Goal: Task Accomplishment & Management: Use online tool/utility

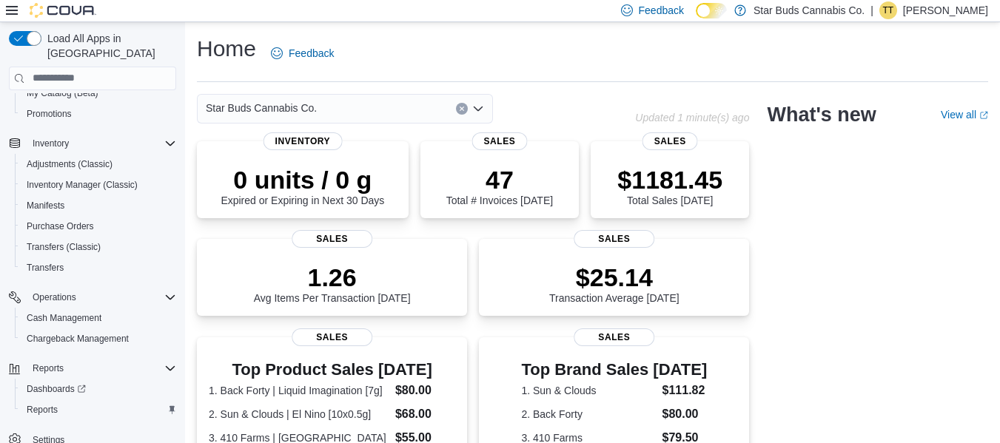
scroll to position [212, 0]
click at [56, 403] on span "Reports" at bounding box center [42, 409] width 31 height 12
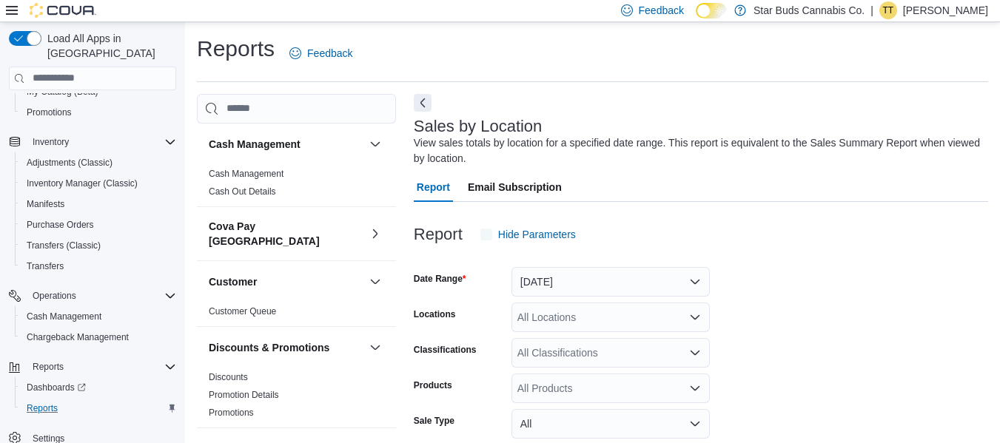
scroll to position [50, 0]
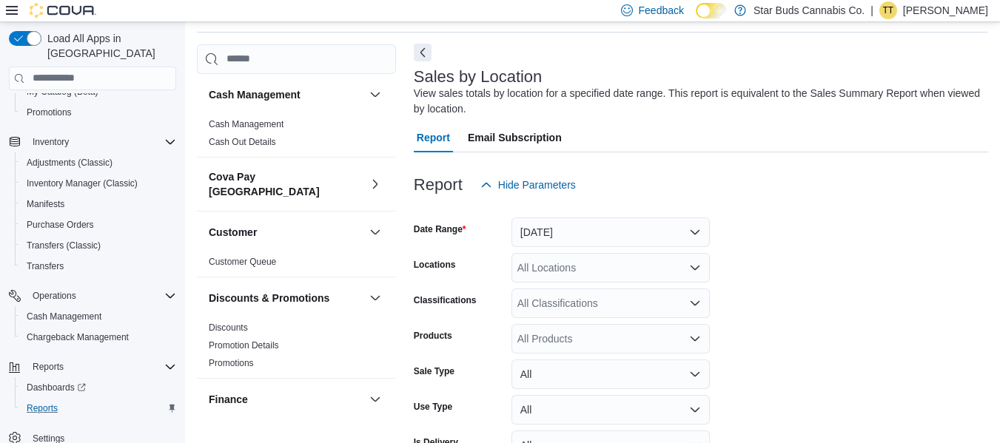
click at [425, 50] on button "Next" at bounding box center [423, 53] width 18 height 18
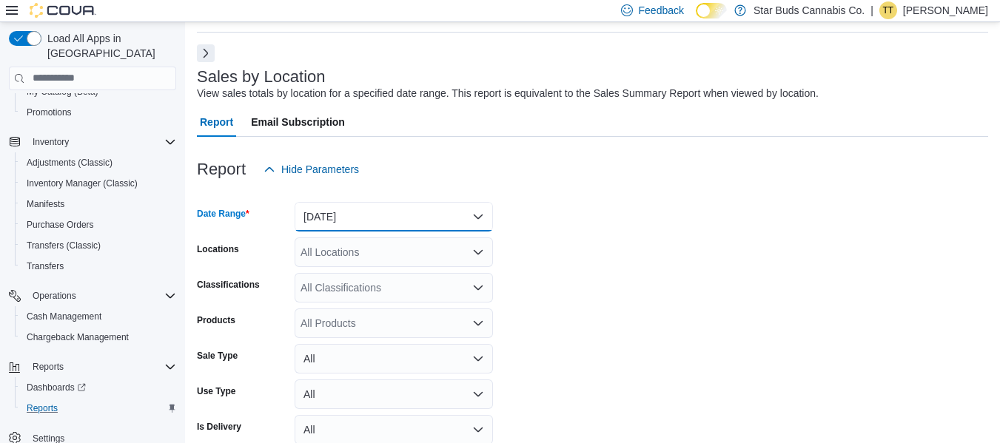
click at [366, 218] on button "[DATE]" at bounding box center [394, 217] width 198 height 30
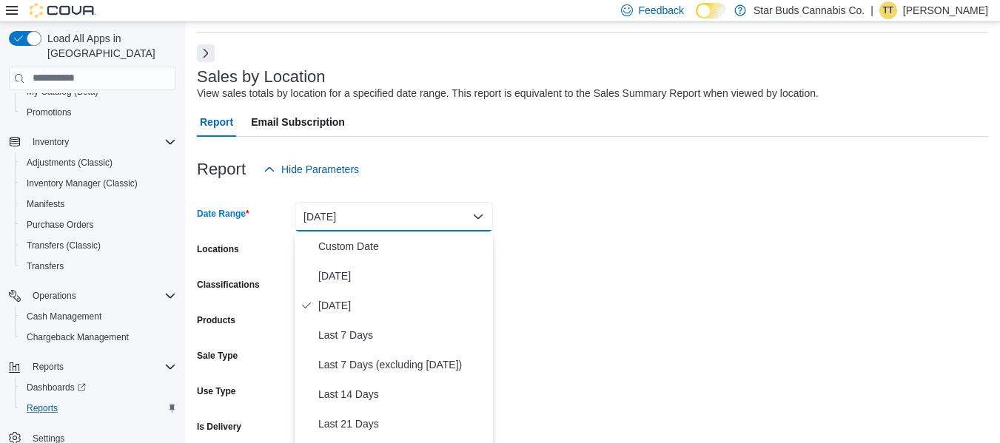
scroll to position [60, 0]
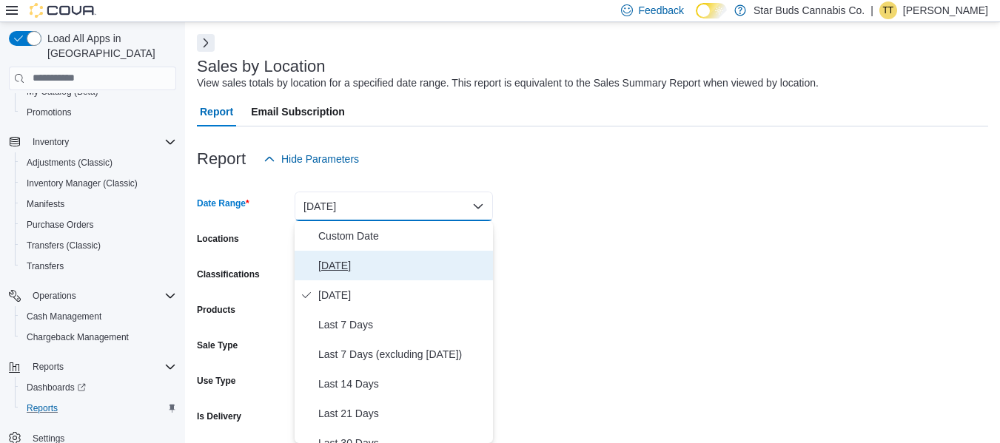
click at [351, 269] on span "[DATE]" at bounding box center [402, 266] width 169 height 18
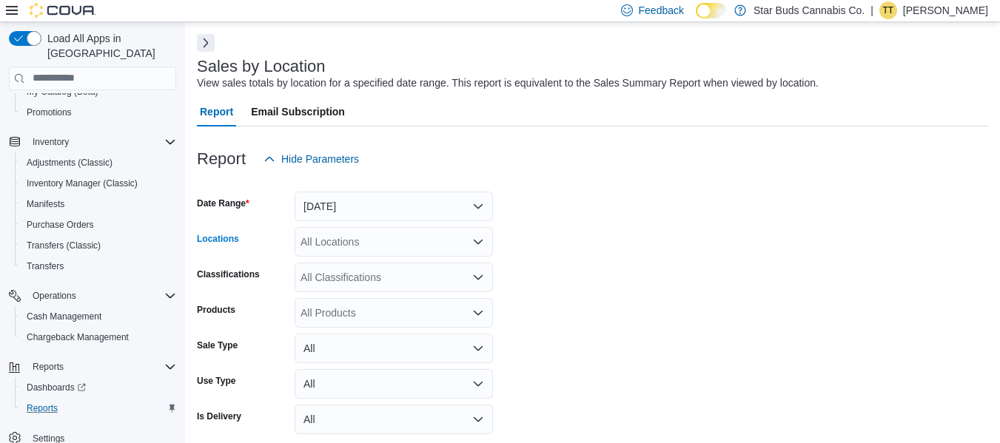
click at [363, 246] on div "All Locations" at bounding box center [394, 242] width 198 height 30
type input "***"
click at [368, 266] on span "[GEOGRAPHIC_DATA]" at bounding box center [380, 267] width 108 height 15
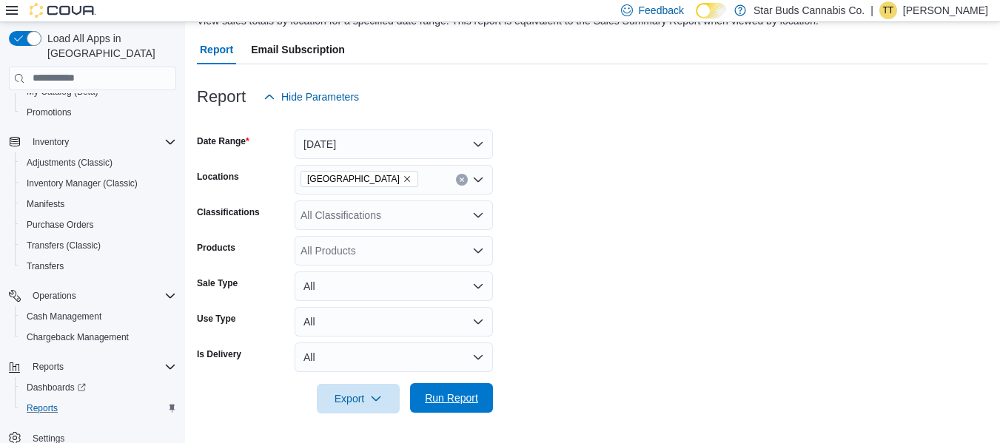
click at [474, 404] on span "Run Report" at bounding box center [451, 398] width 53 height 15
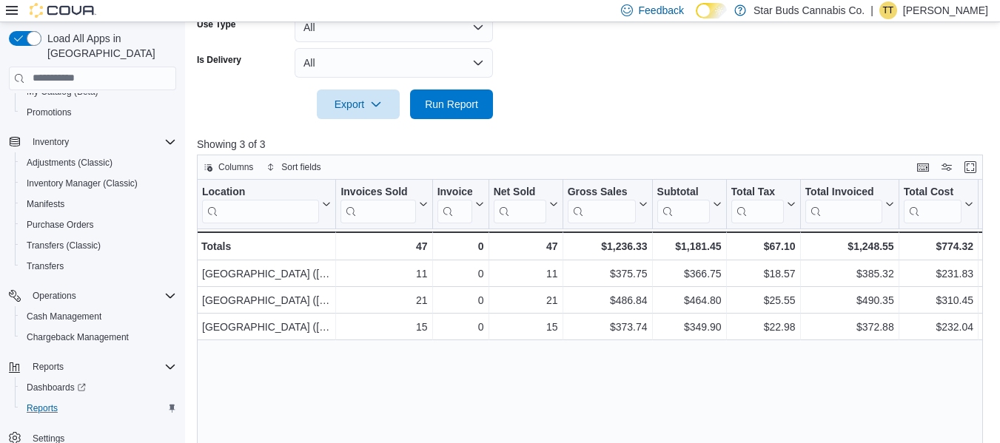
scroll to position [418, 0]
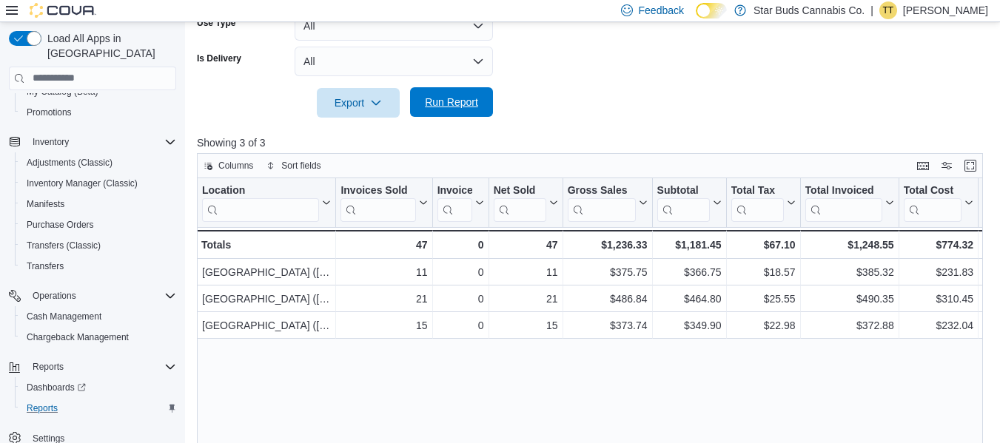
click at [463, 99] on span "Run Report" at bounding box center [451, 102] width 53 height 15
click at [557, 87] on div at bounding box center [594, 82] width 794 height 12
click at [449, 101] on span "Run Report" at bounding box center [451, 102] width 53 height 15
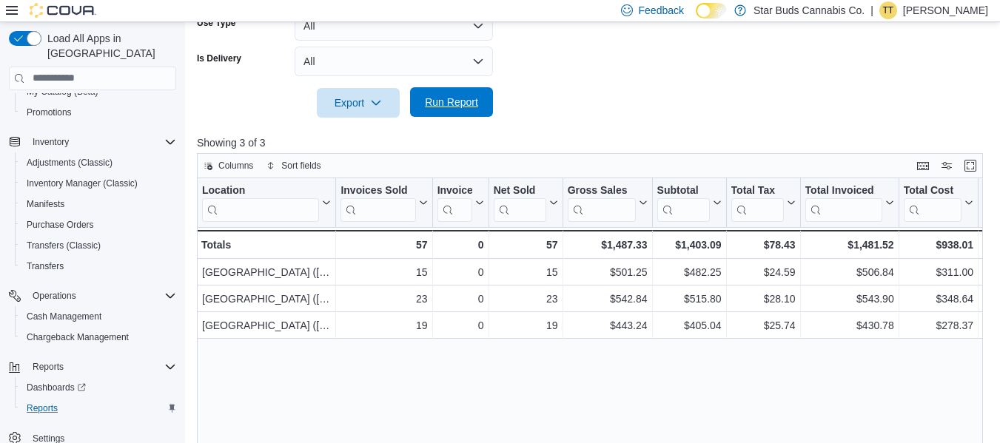
click at [473, 106] on span "Run Report" at bounding box center [451, 102] width 53 height 15
click at [472, 101] on span "Run Report" at bounding box center [451, 102] width 53 height 15
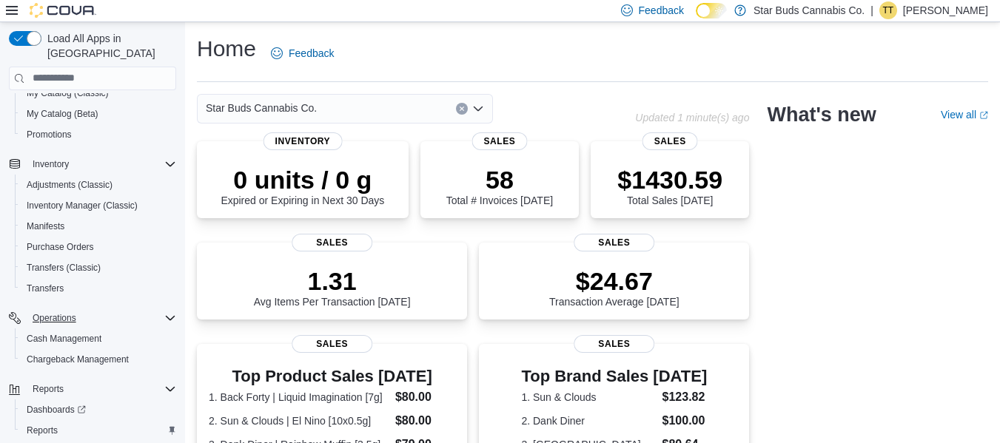
scroll to position [212, 0]
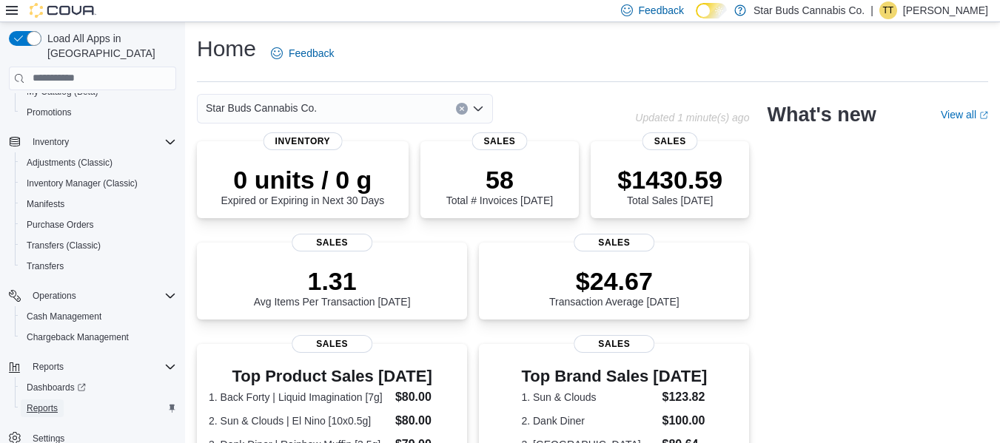
drag, startPoint x: 50, startPoint y: 392, endPoint x: 60, endPoint y: 385, distance: 12.7
click at [50, 403] on span "Reports" at bounding box center [42, 409] width 31 height 12
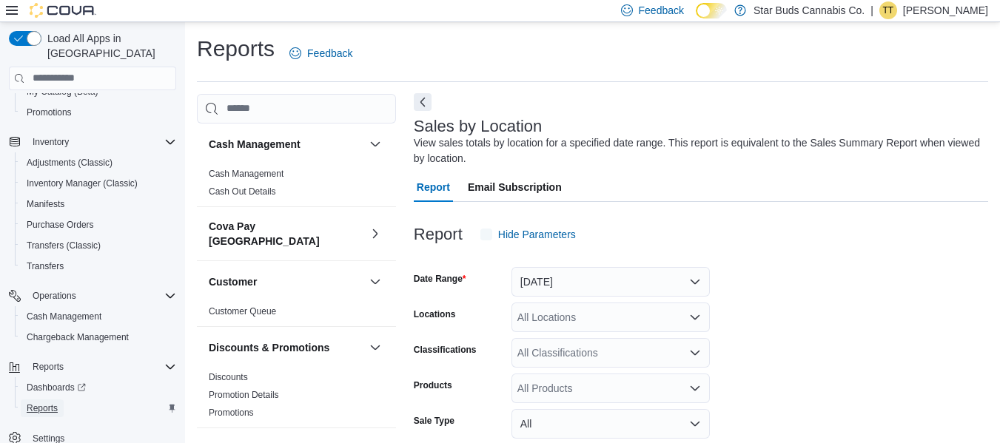
scroll to position [50, 0]
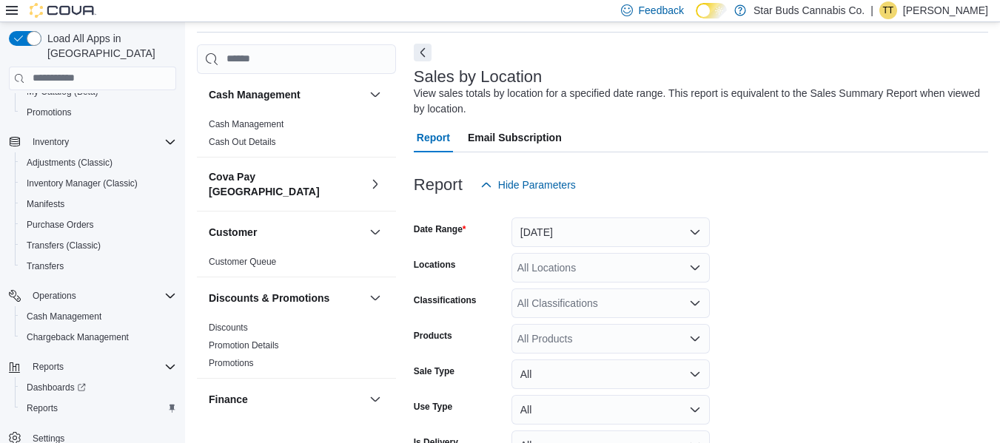
click at [423, 53] on button "Next" at bounding box center [423, 53] width 18 height 18
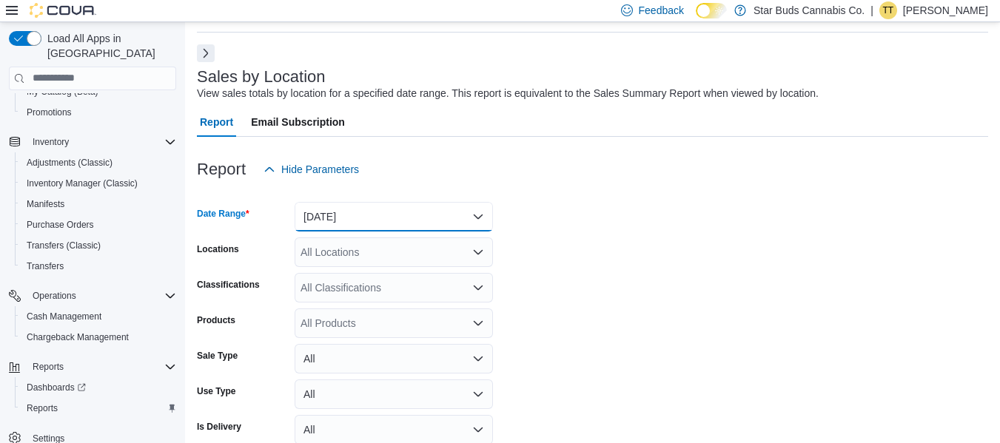
click at [343, 220] on button "[DATE]" at bounding box center [394, 217] width 198 height 30
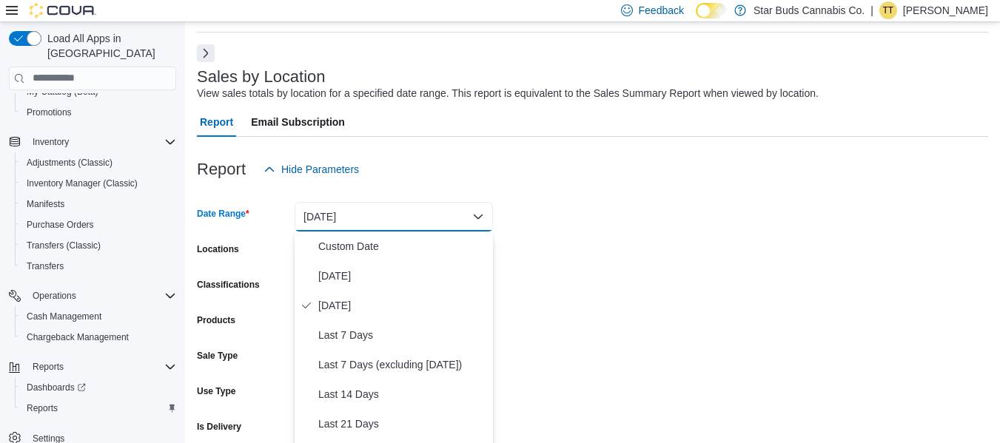
scroll to position [60, 0]
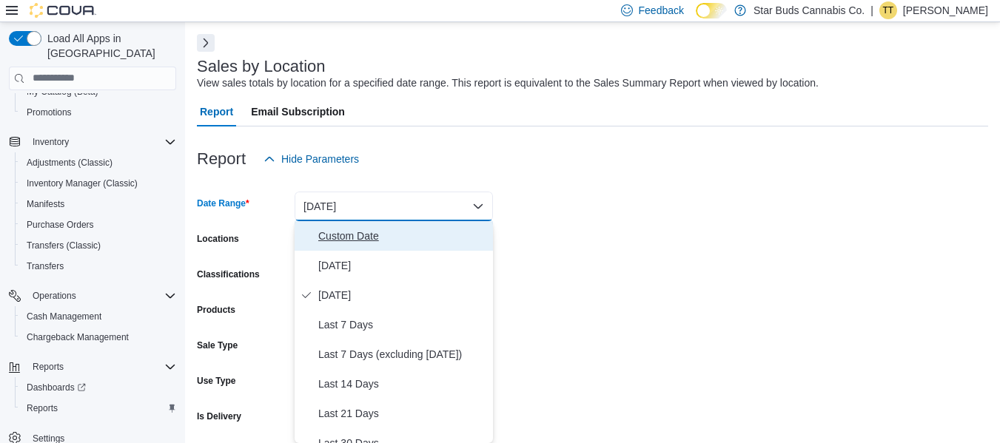
click at [335, 236] on span "Custom Date" at bounding box center [402, 236] width 169 height 18
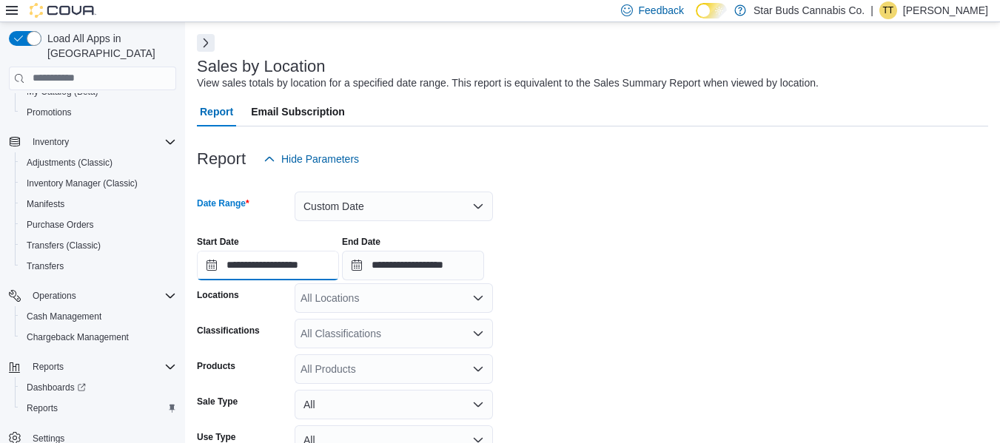
click at [235, 264] on input "**********" at bounding box center [268, 266] width 142 height 30
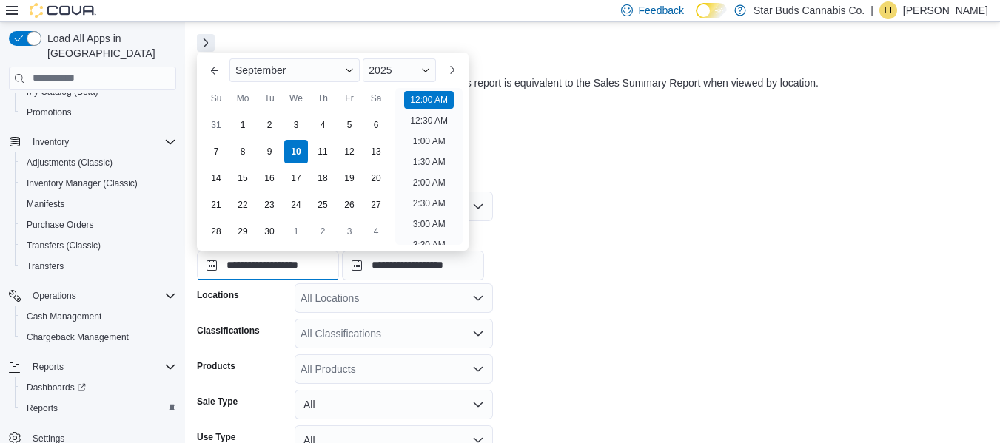
scroll to position [46, 0]
click at [324, 119] on div "4" at bounding box center [322, 125] width 26 height 26
type input "**********"
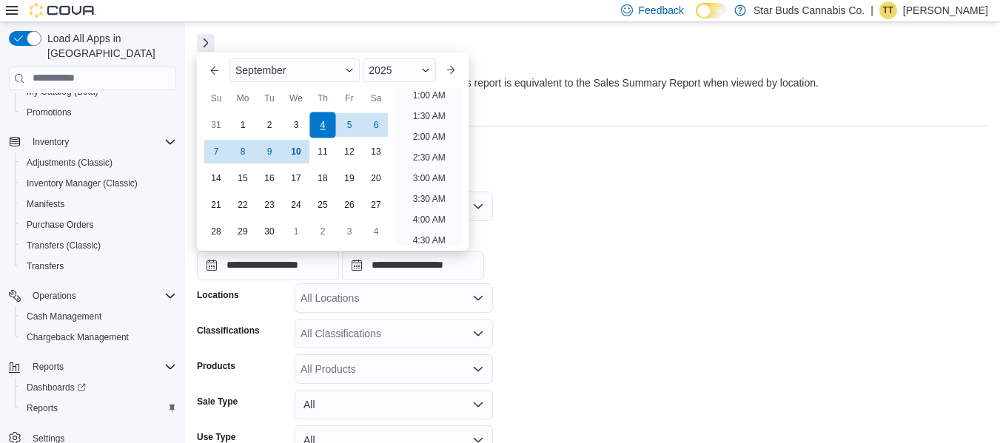
scroll to position [3, 0]
click at [329, 302] on div "All Locations" at bounding box center [394, 299] width 198 height 30
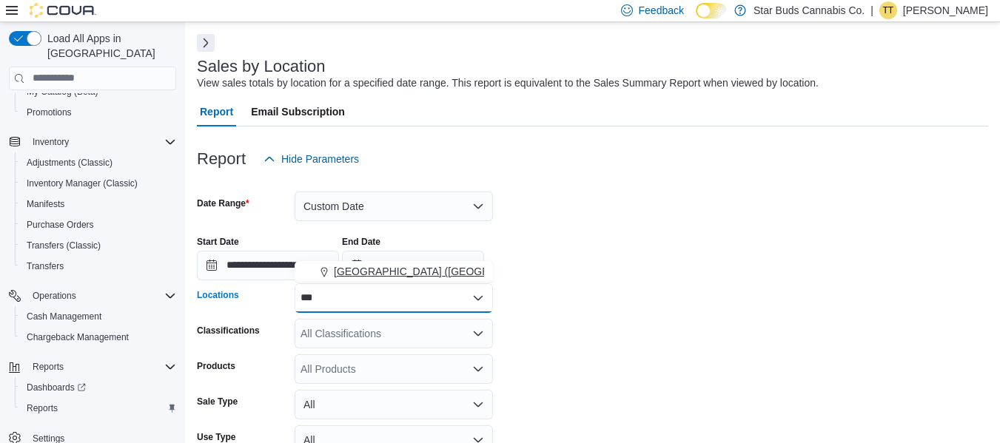
type input "***"
click at [358, 270] on span "[GEOGRAPHIC_DATA] ([GEOGRAPHIC_DATA])" at bounding box center [447, 271] width 226 height 15
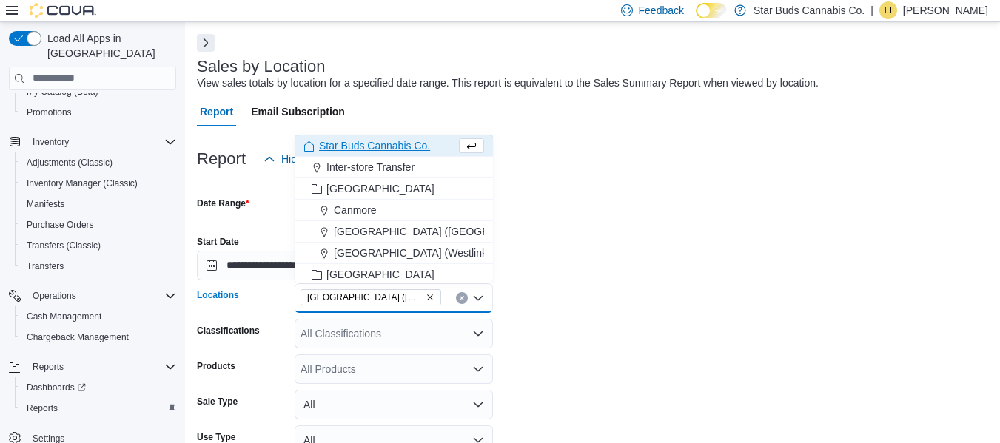
click at [329, 332] on div "All Classifications" at bounding box center [394, 334] width 198 height 30
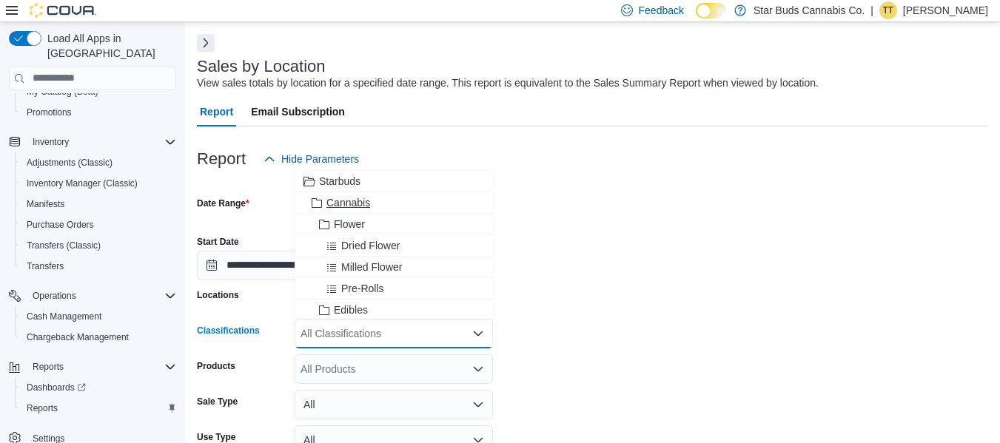
click at [332, 201] on span "Cannabis" at bounding box center [348, 202] width 44 height 15
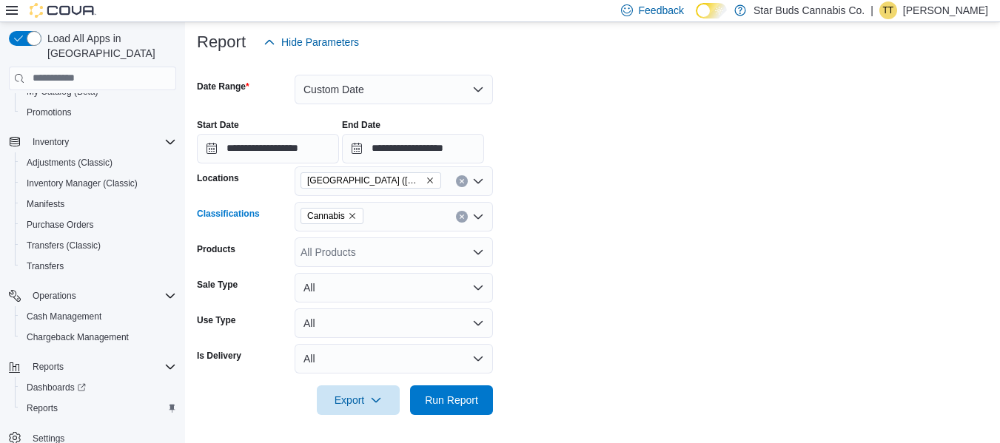
scroll to position [178, 0]
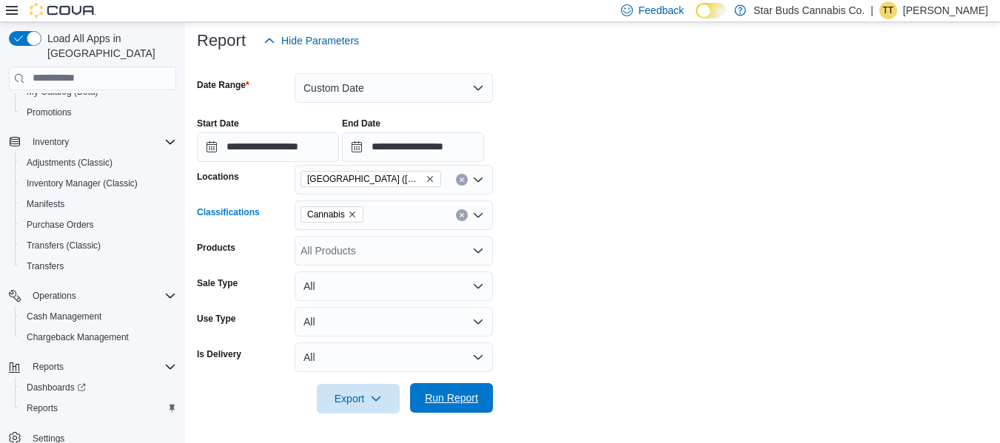
click at [440, 401] on span "Run Report" at bounding box center [451, 398] width 53 height 15
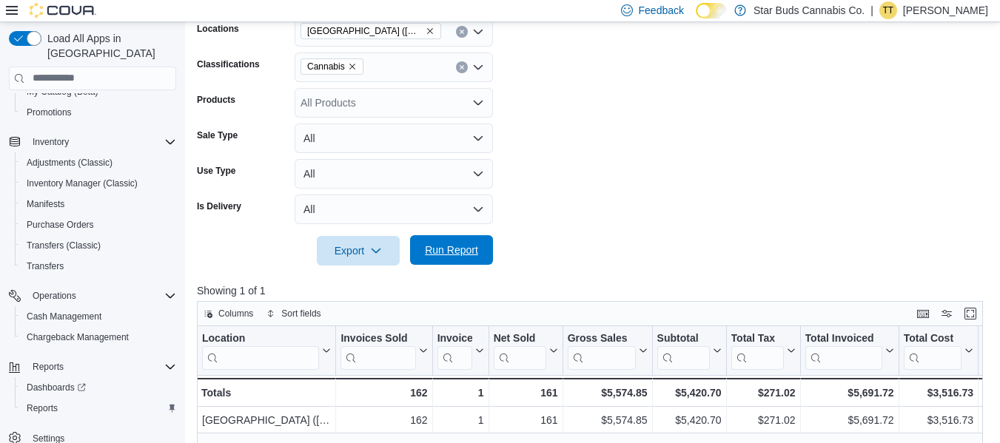
click at [444, 254] on span "Run Report" at bounding box center [451, 250] width 53 height 15
